Goal: Communication & Community: Answer question/provide support

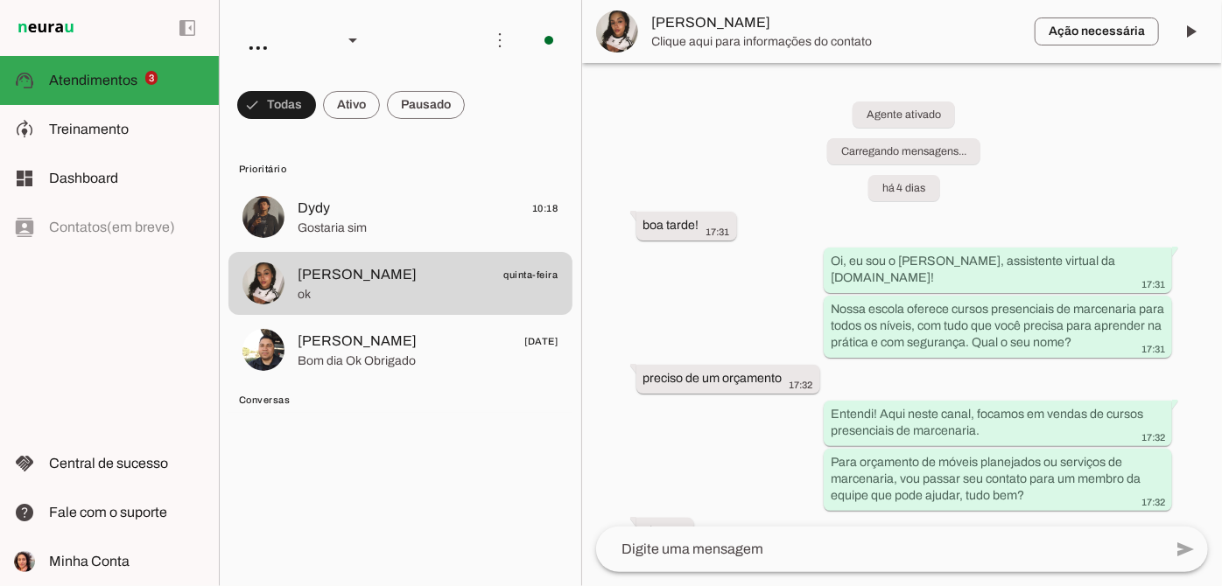
scroll to position [181, 0]
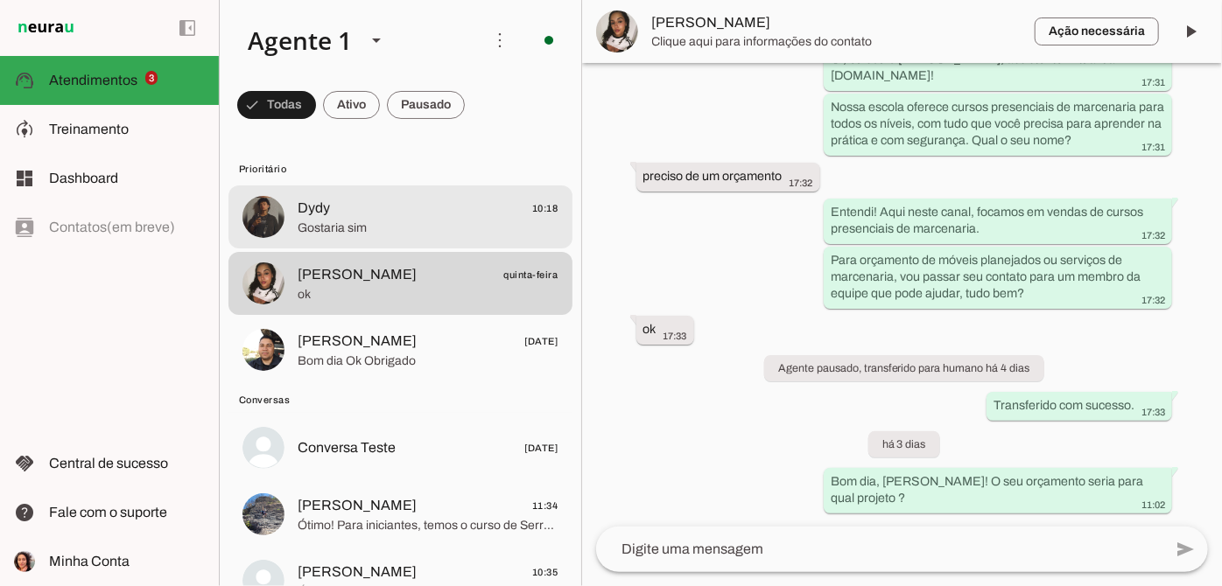
click at [390, 218] on span "Dydy 10:18" at bounding box center [428, 209] width 261 height 22
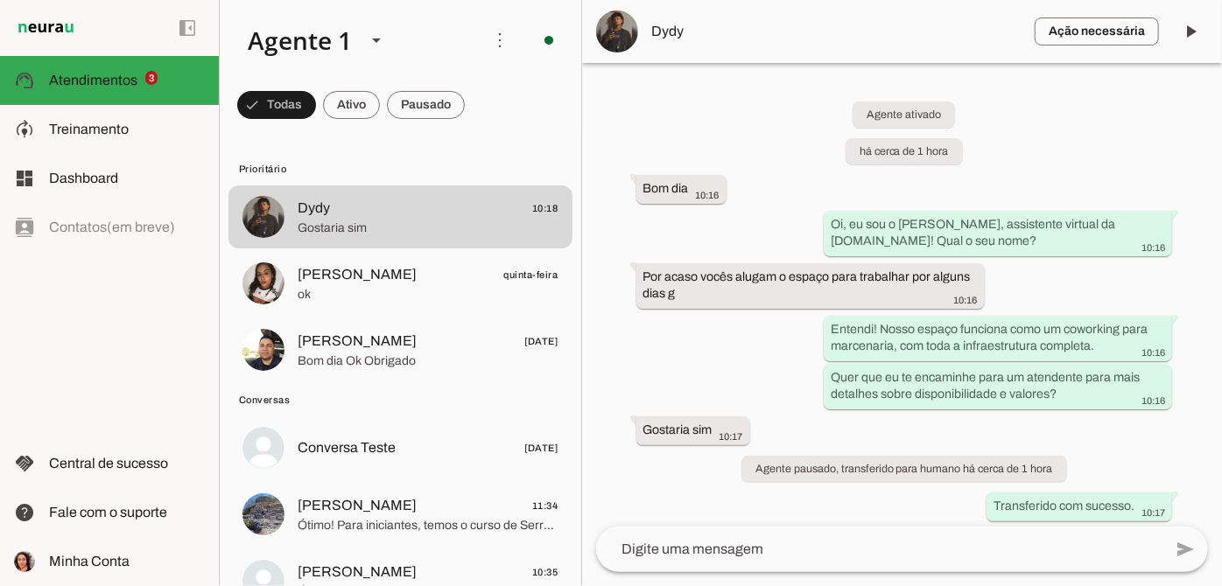
click at [669, 35] on span "Dydy" at bounding box center [836, 31] width 368 height 21
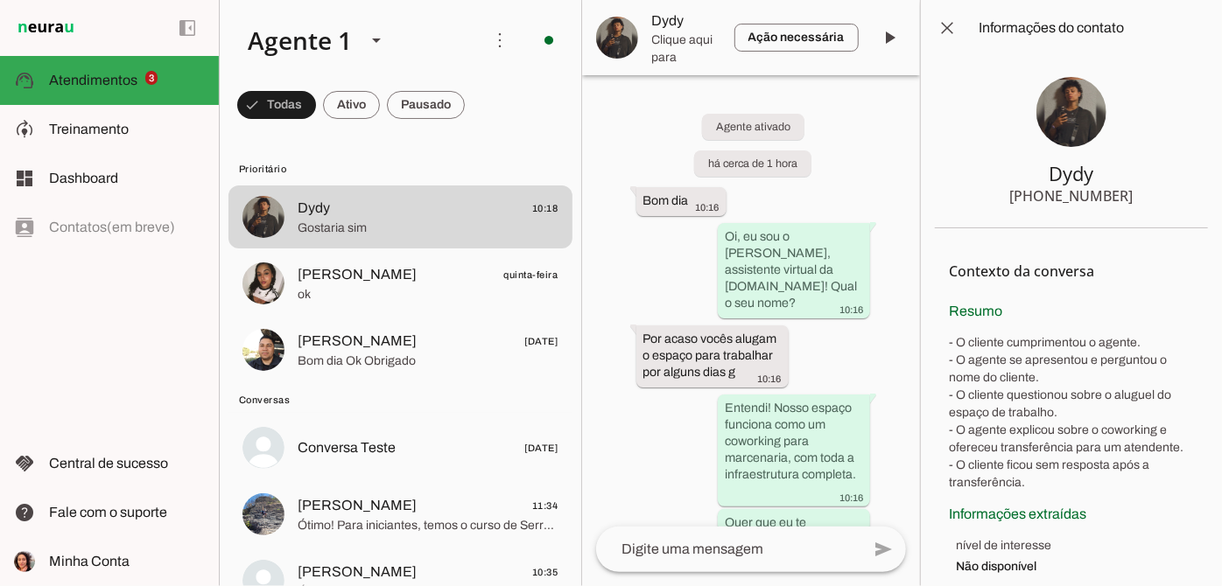
click at [1050, 105] on img at bounding box center [1071, 112] width 70 height 70
click at [947, 26] on span at bounding box center [947, 28] width 42 height 42
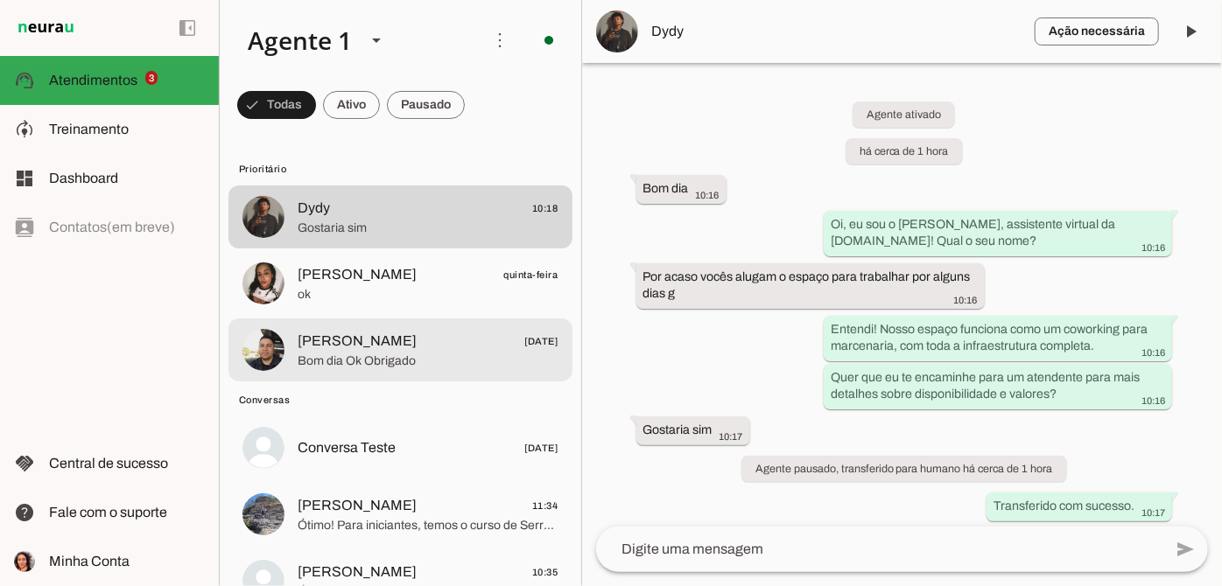
click at [426, 334] on span "[PERSON_NAME] [DATE]" at bounding box center [428, 342] width 261 height 22
